Goal: Task Accomplishment & Management: Use online tool/utility

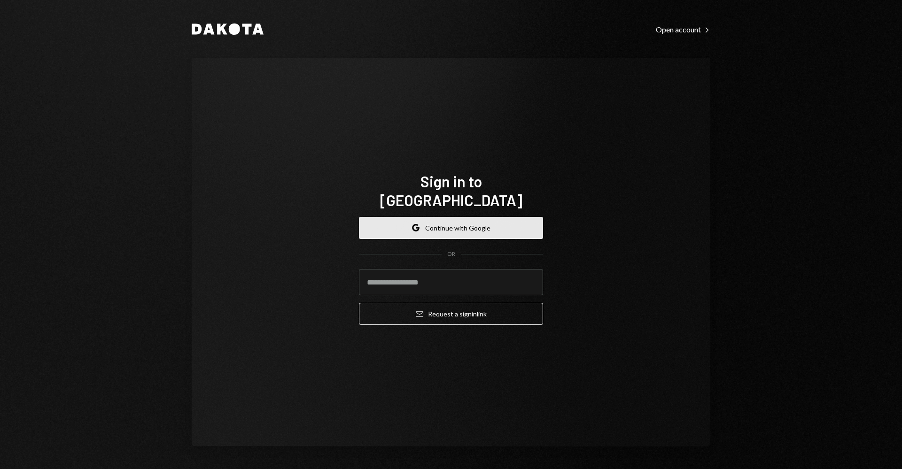
click at [455, 217] on button "Google Continue with Google" at bounding box center [451, 228] width 184 height 22
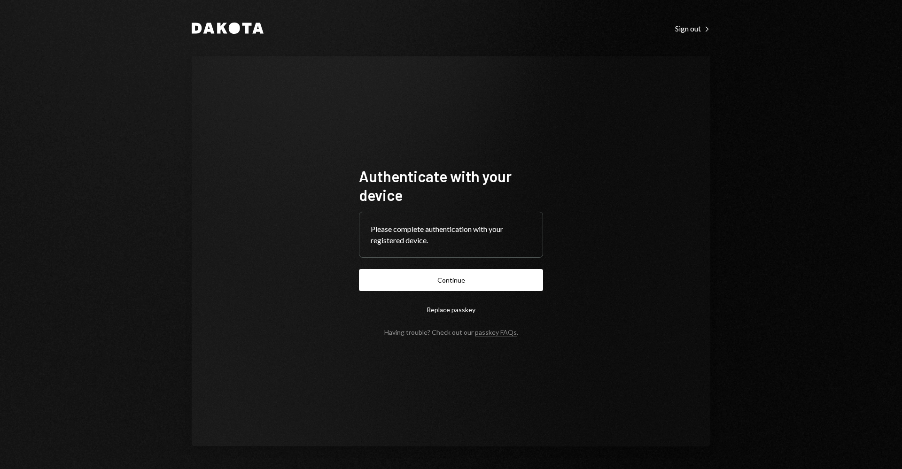
click at [466, 264] on form "Authenticate with your device Please complete authentication with your register…" at bounding box center [451, 252] width 184 height 170
click at [466, 275] on button "Continue" at bounding box center [451, 280] width 184 height 22
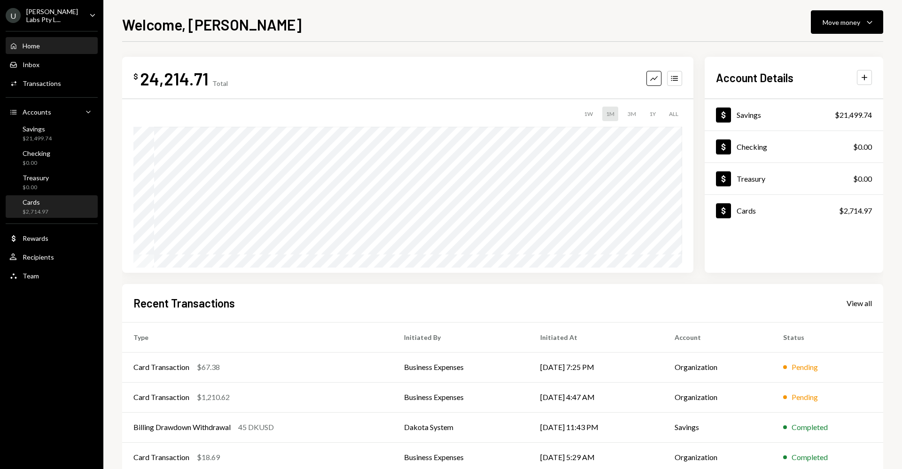
click at [47, 198] on div "Cards" at bounding box center [36, 202] width 26 height 8
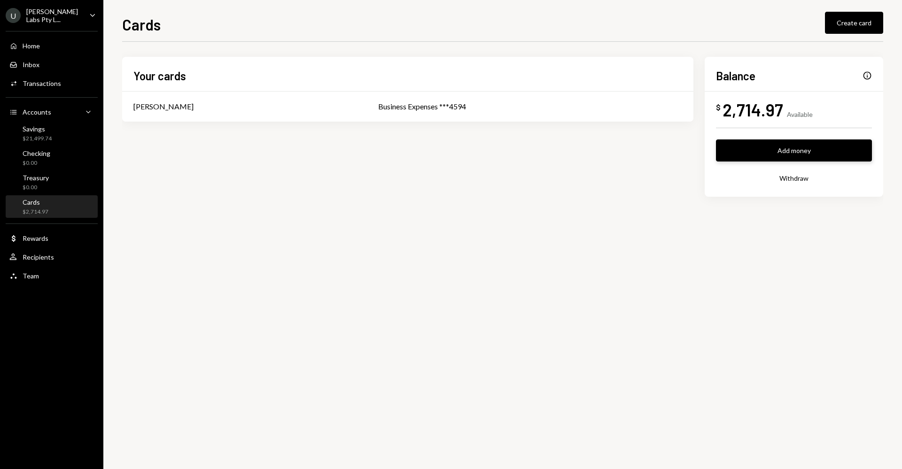
click at [754, 145] on button "Add money" at bounding box center [794, 151] width 156 height 22
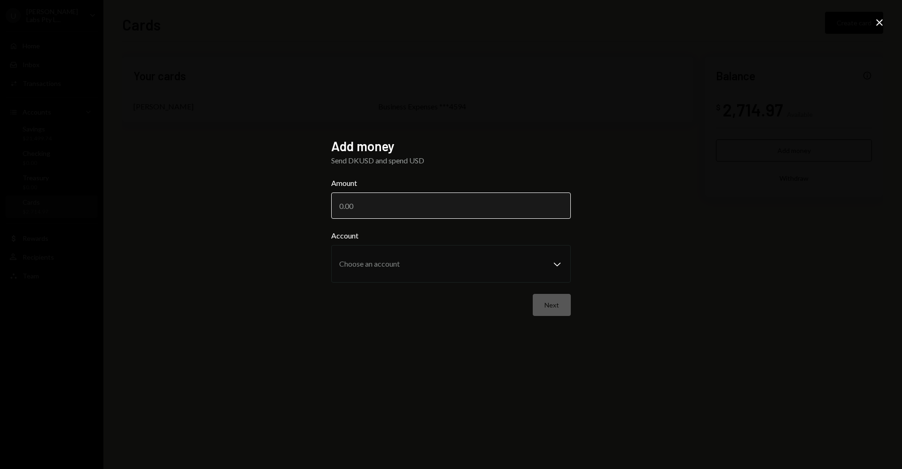
click at [414, 207] on input "Amount" at bounding box center [451, 206] width 240 height 26
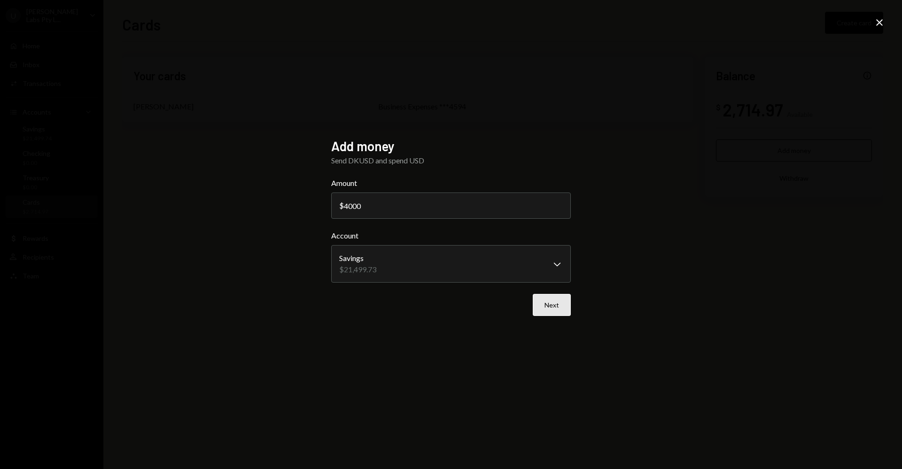
type input "4000"
click at [563, 306] on button "Next" at bounding box center [552, 305] width 38 height 22
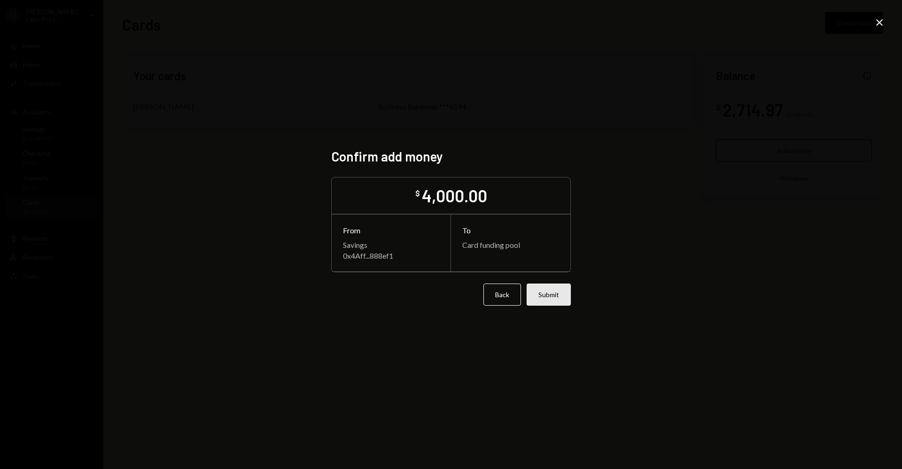
click at [555, 295] on button "Submit" at bounding box center [549, 295] width 44 height 22
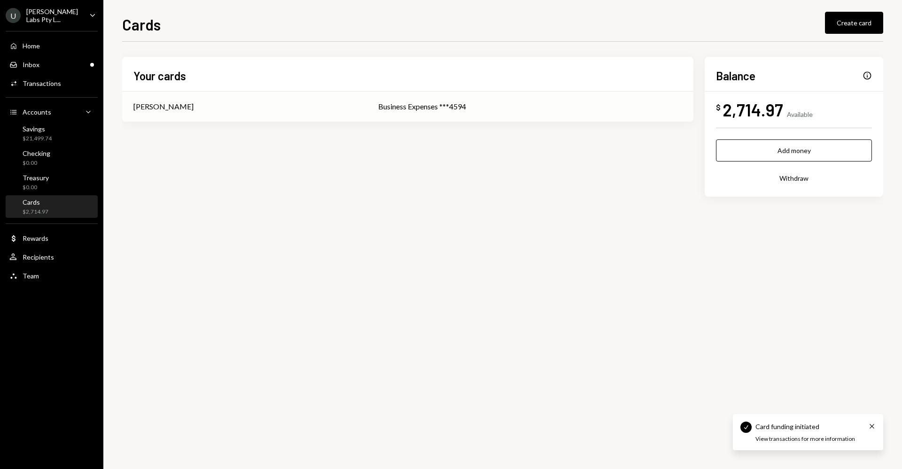
click at [476, 115] on td "Business Expenses ***4594" at bounding box center [530, 107] width 327 height 30
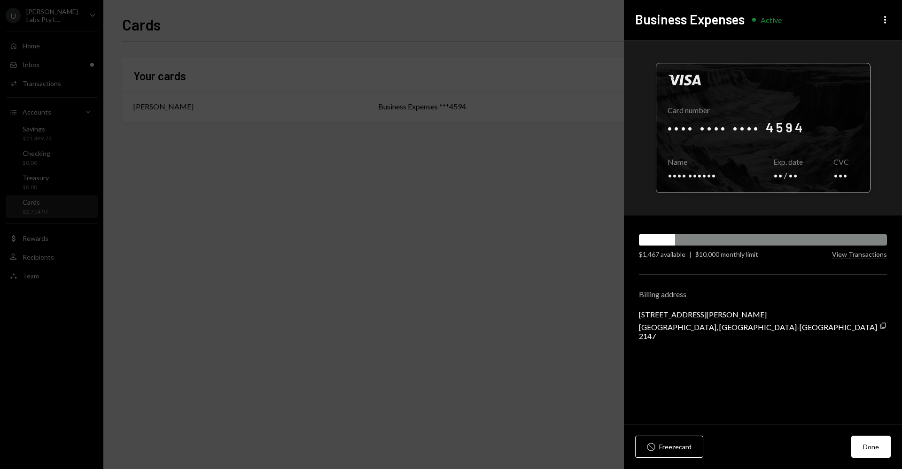
click at [752, 130] on div at bounding box center [763, 127] width 214 height 129
